Goal: Task Accomplishment & Management: Manage account settings

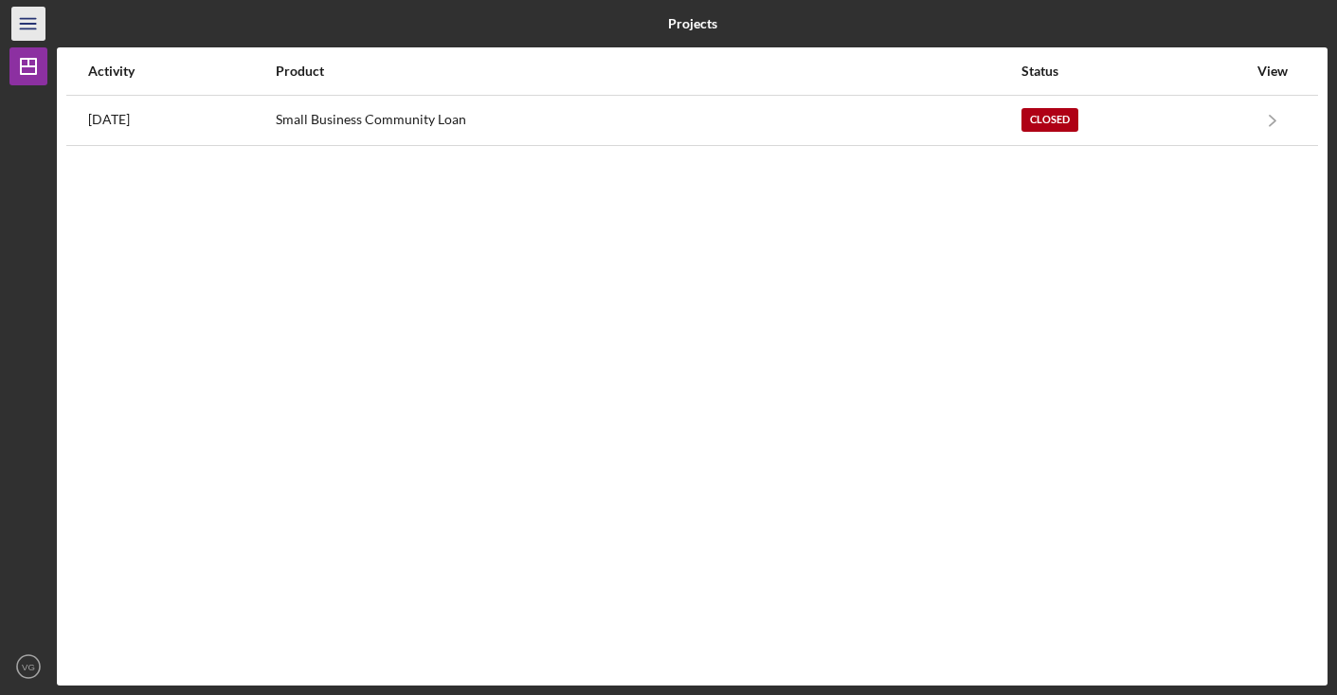
click at [24, 21] on icon "Icon/Menu" at bounding box center [29, 24] width 43 height 43
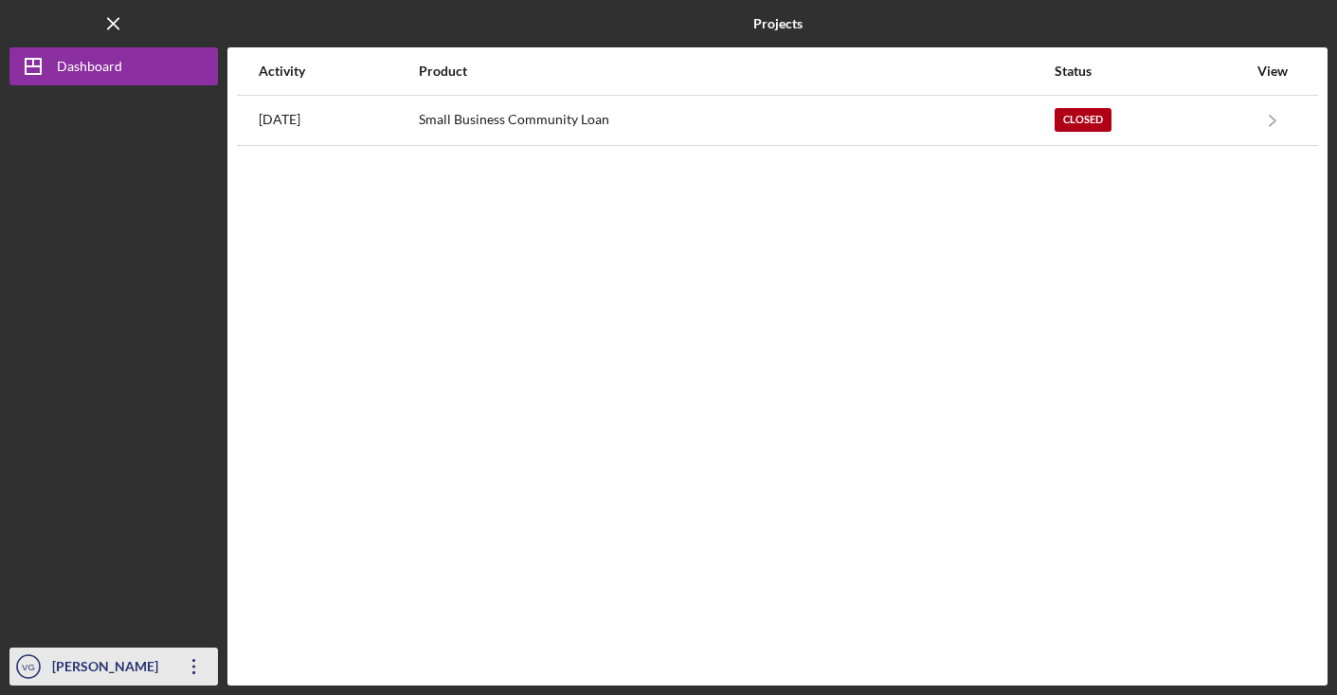
click at [198, 663] on icon "Icon/Overflow" at bounding box center [194, 665] width 47 height 47
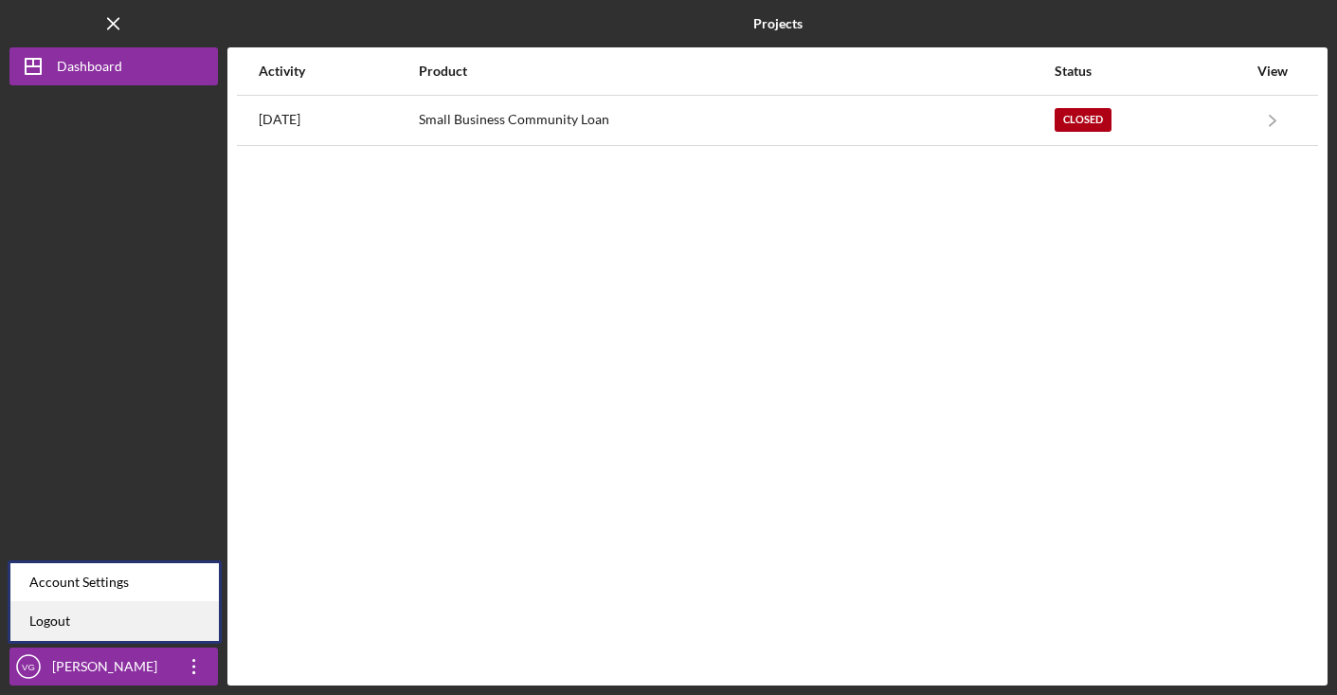
click at [89, 616] on link "Logout" at bounding box center [114, 621] width 208 height 39
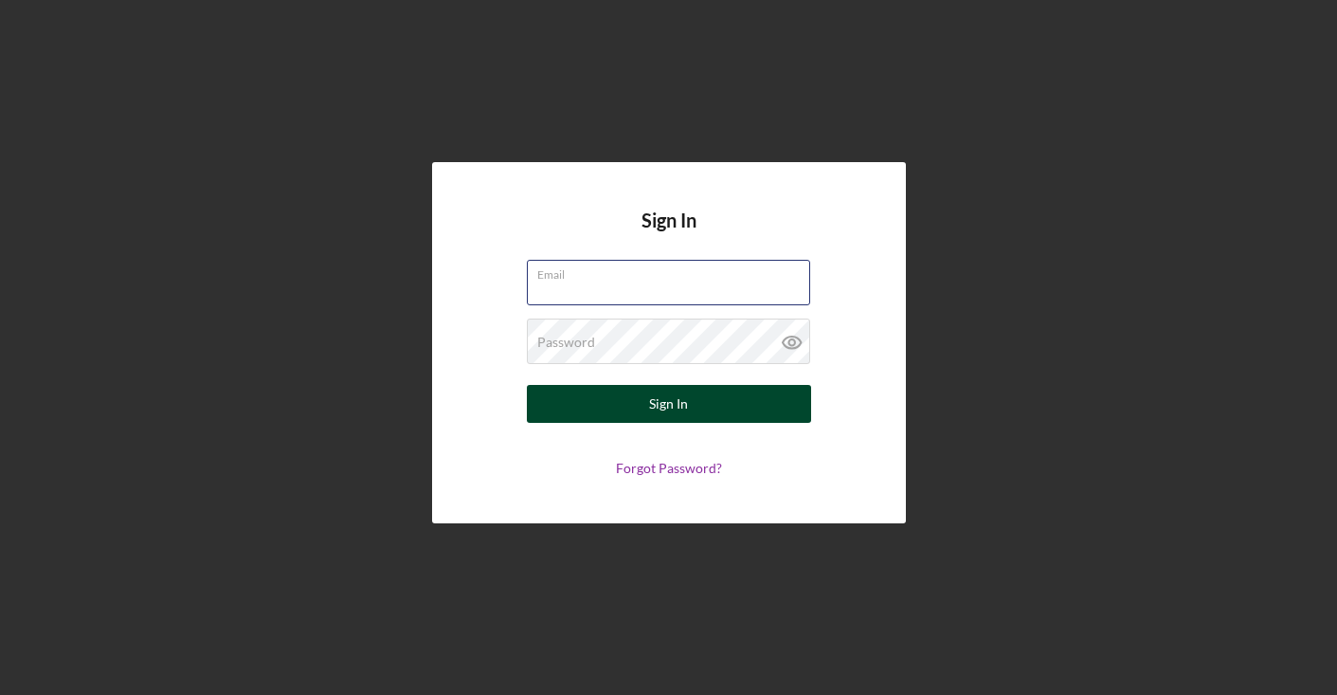
type input "[EMAIL_ADDRESS][DOMAIN_NAME]"
click at [691, 401] on button "Sign In" at bounding box center [669, 404] width 284 height 38
